Goal: Transaction & Acquisition: Purchase product/service

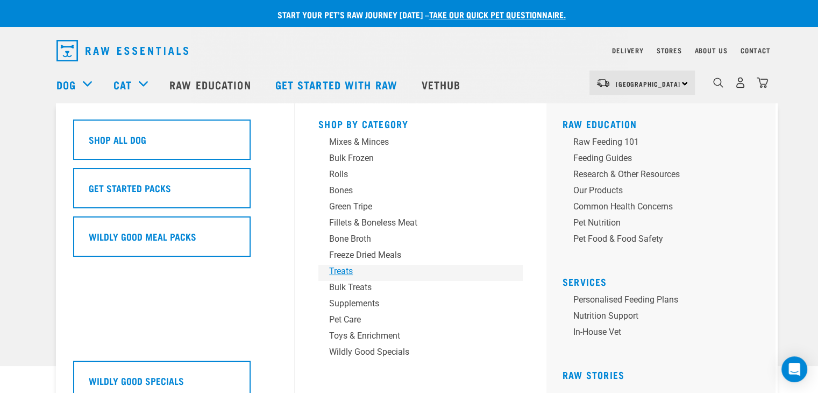
click at [347, 271] on div "Treats" at bounding box center [413, 271] width 168 height 13
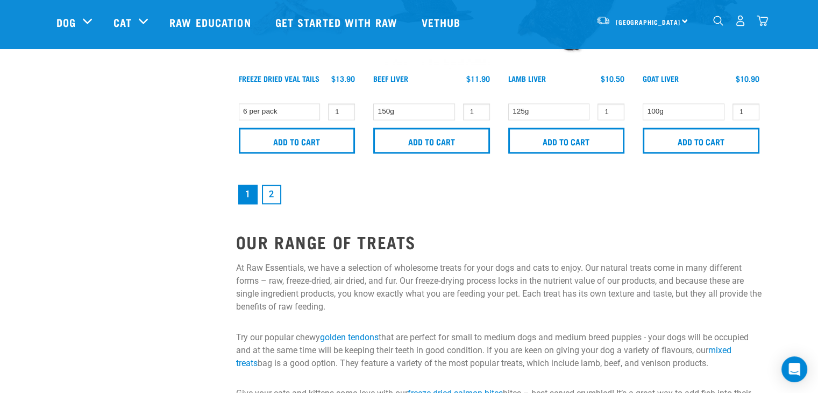
scroll to position [1722, 0]
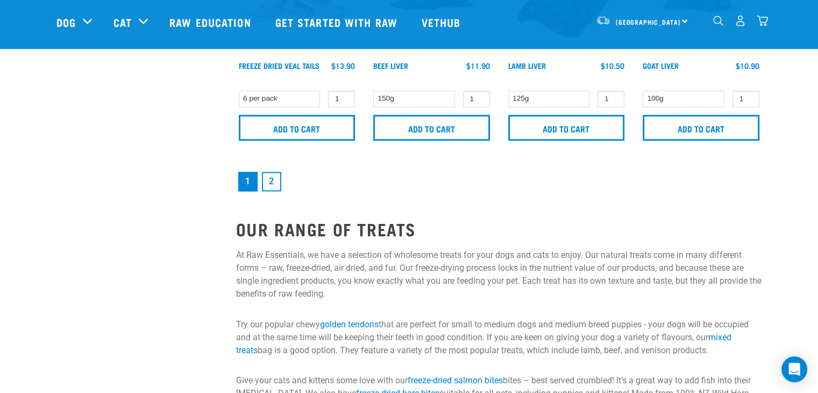
click at [276, 178] on link "2" at bounding box center [271, 181] width 19 height 19
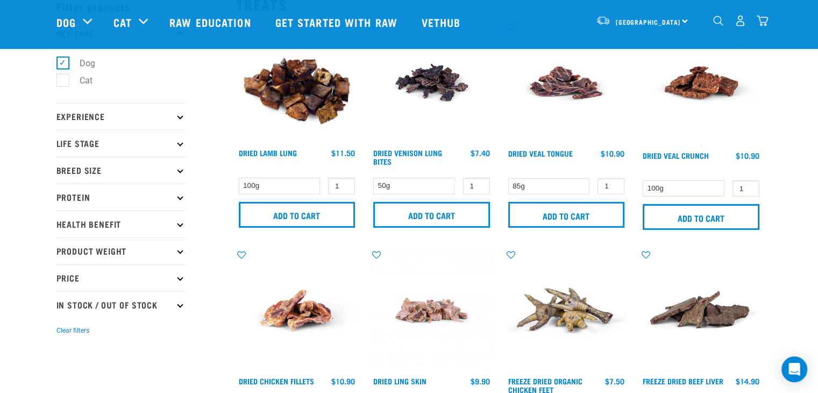
scroll to position [54, 0]
